Goal: Task Accomplishment & Management: Manage account settings

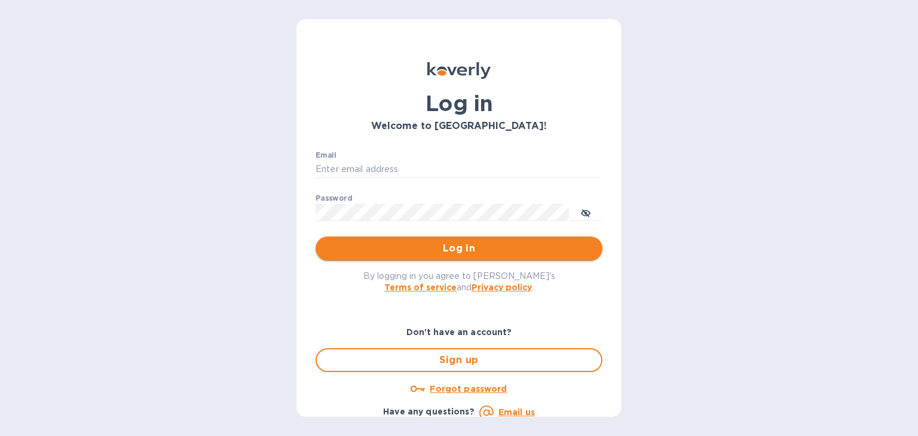
type input "[PERSON_NAME][EMAIL_ADDRESS][DOMAIN_NAME]"
click at [386, 252] on span "Log in" at bounding box center [459, 248] width 268 height 14
